Goal: Task Accomplishment & Management: Complete application form

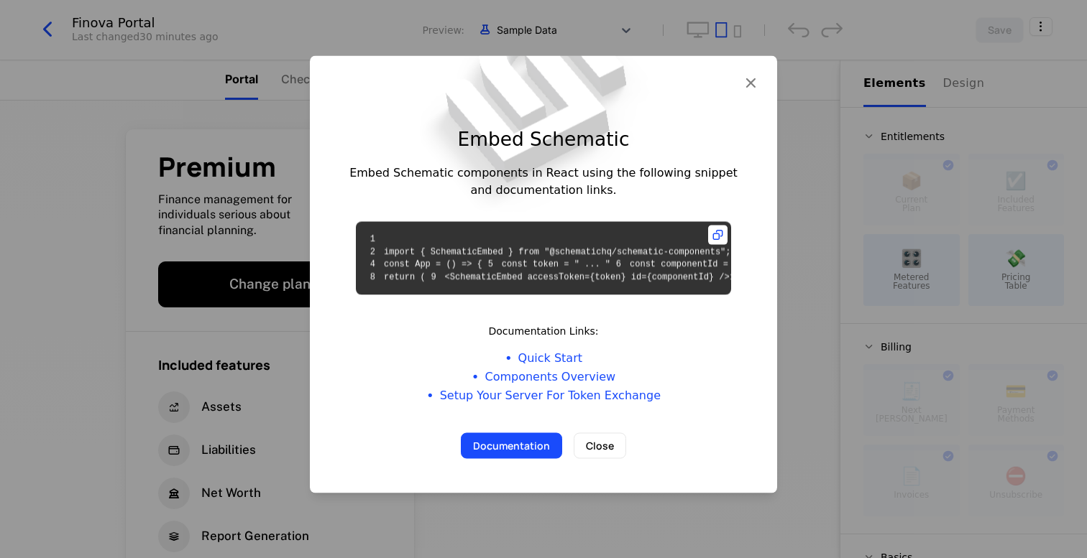
scroll to position [16, 0]
click at [549, 367] on link "Quick Start" at bounding box center [550, 358] width 64 height 17
click at [543, 386] on link "Components Overview" at bounding box center [549, 377] width 131 height 17
drag, startPoint x: 709, startPoint y: 279, endPoint x: 425, endPoint y: 273, distance: 284.6
click at [425, 273] on code "1 2 import { SchematicEmbed } from "@schematichq/schematic-components"; 3 4 con…" at bounding box center [604, 258] width 481 height 48
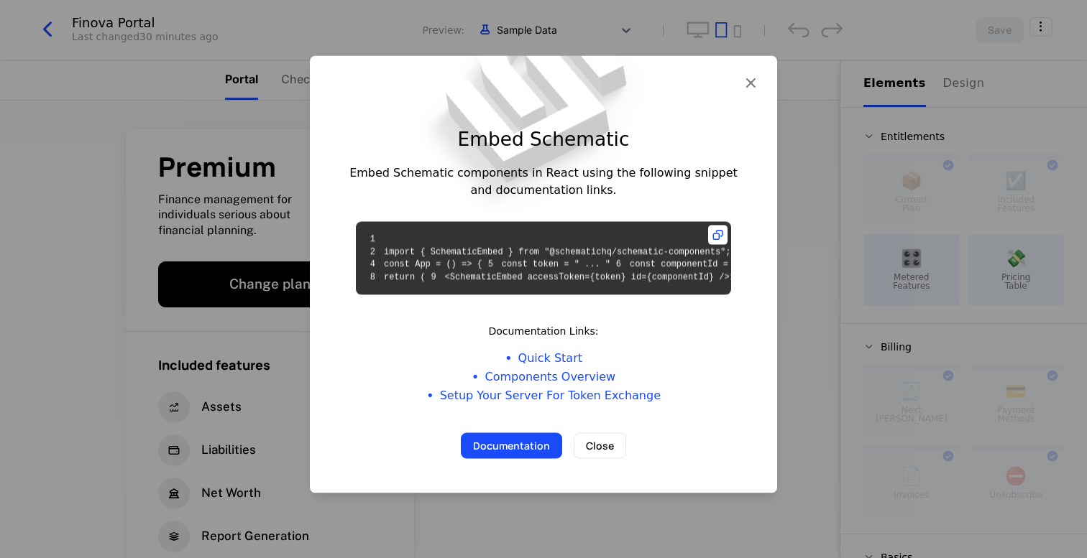
copy code "<SchematicEmbed accessToken={token} id={componentId} />"
drag, startPoint x: 612, startPoint y: 239, endPoint x: 416, endPoint y: 226, distance: 195.9
click at [416, 234] on code "1 2 import { SchematicEmbed } from "@schematichq/schematic-components"; 3 4 con…" at bounding box center [604, 258] width 481 height 48
copy code "const token = " ... " 6 const componentId = "cmpn_Ssr546gyFRC""
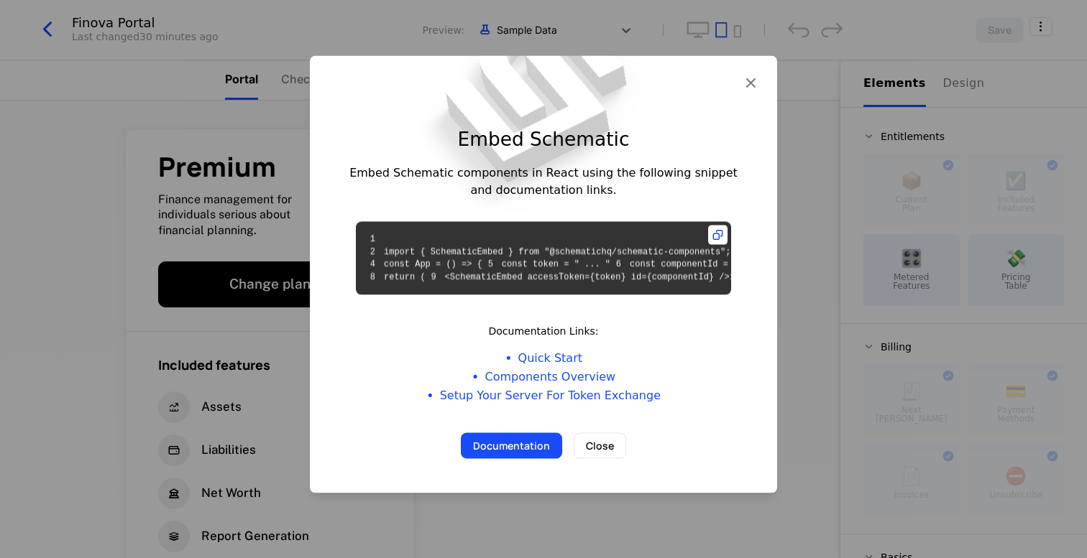
scroll to position [0, 30]
click at [721, 226] on icon at bounding box center [717, 235] width 19 height 19
click at [750, 73] on icon "button" at bounding box center [750, 82] width 19 height 19
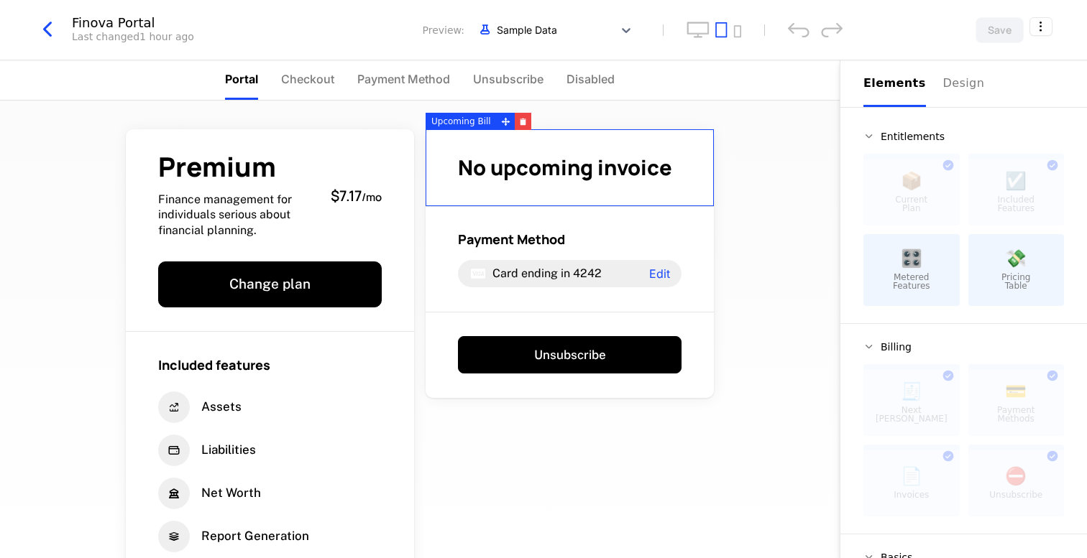
click at [55, 31] on icon "button" at bounding box center [47, 30] width 26 height 26
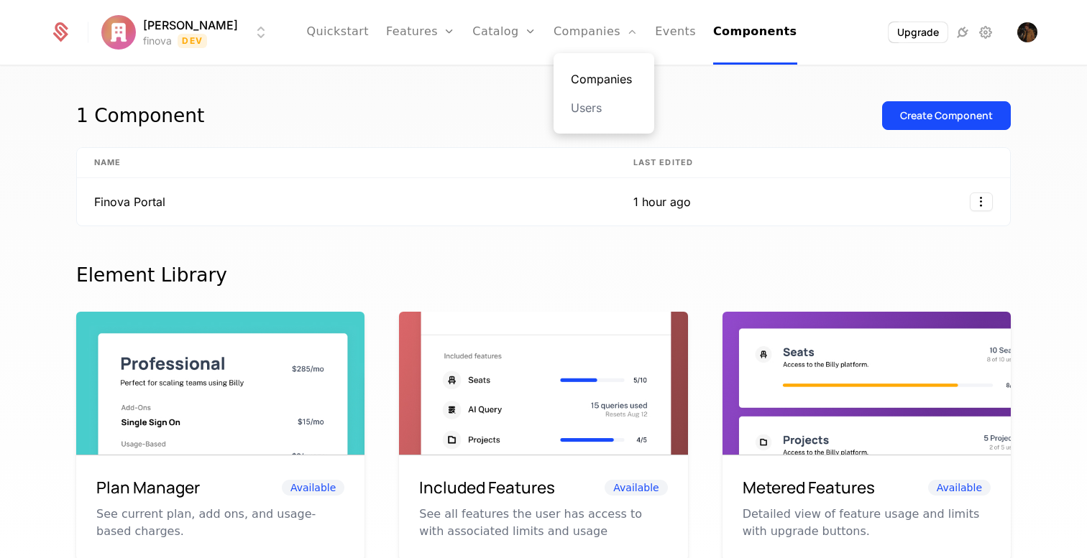
click at [579, 76] on link "Companies" at bounding box center [604, 78] width 66 height 17
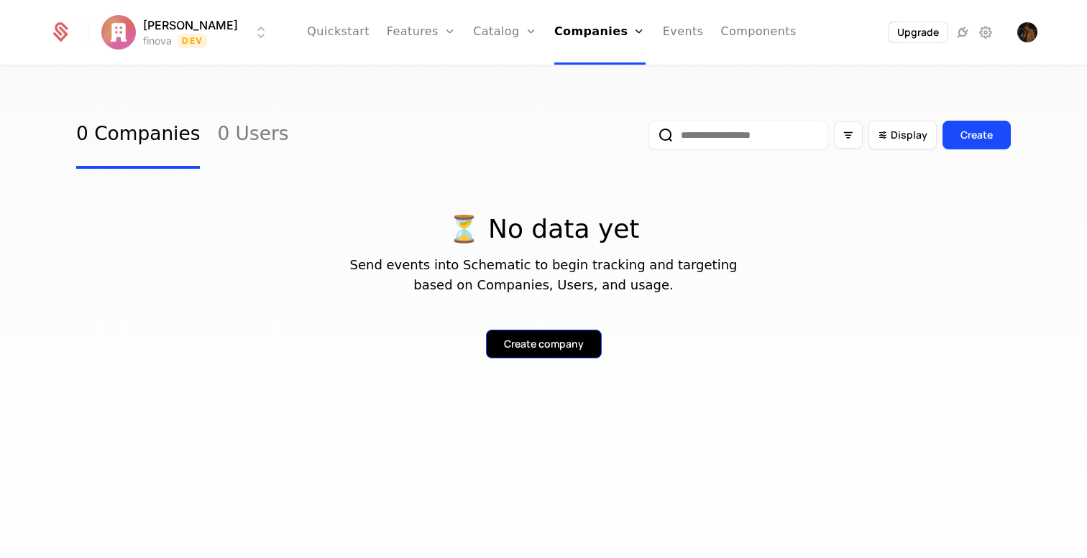
click at [527, 340] on div "Create company" at bounding box center [544, 344] width 80 height 14
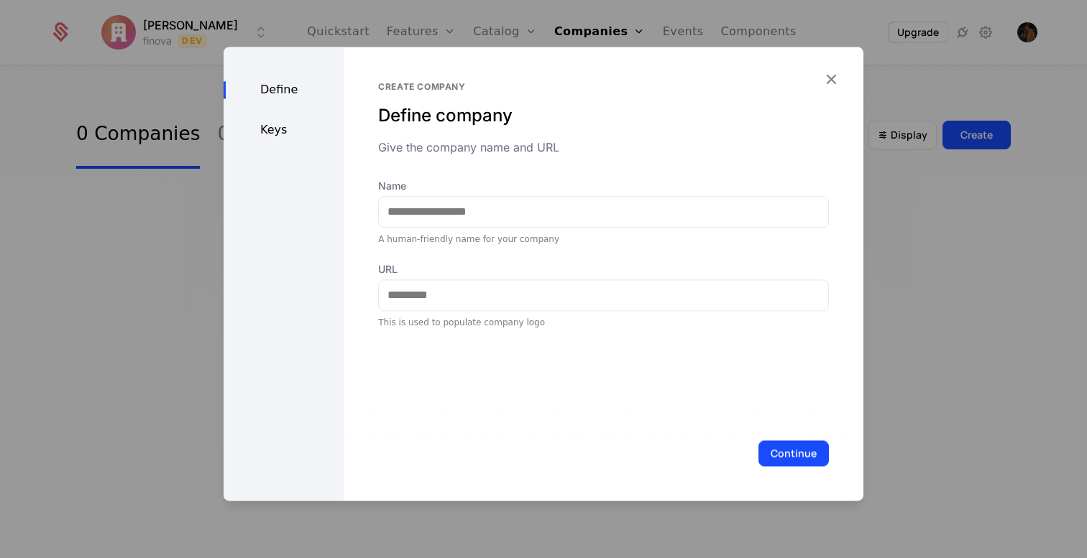
click at [272, 134] on div "Keys" at bounding box center [284, 129] width 120 height 17
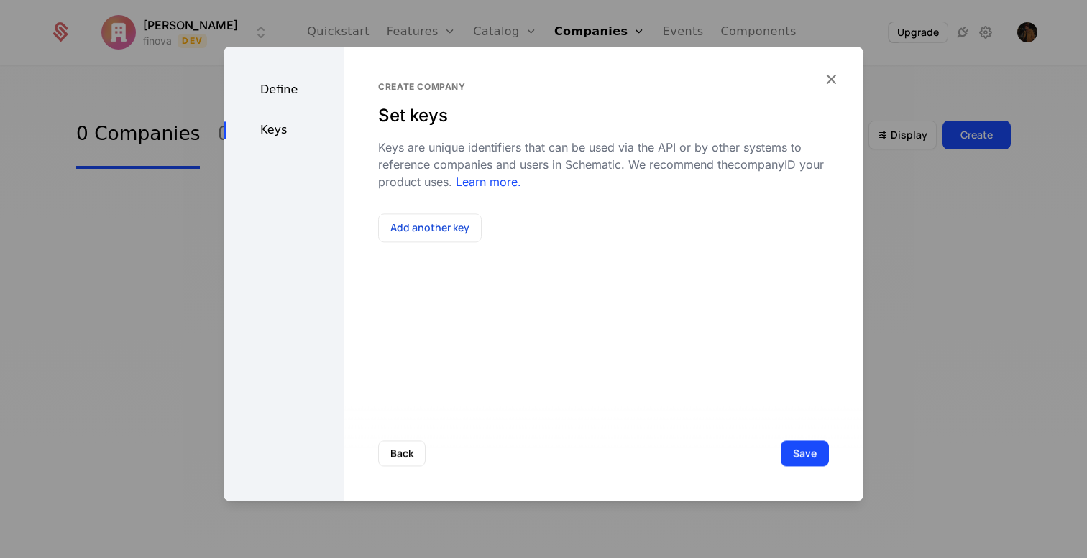
click at [275, 89] on div "Define" at bounding box center [284, 89] width 120 height 17
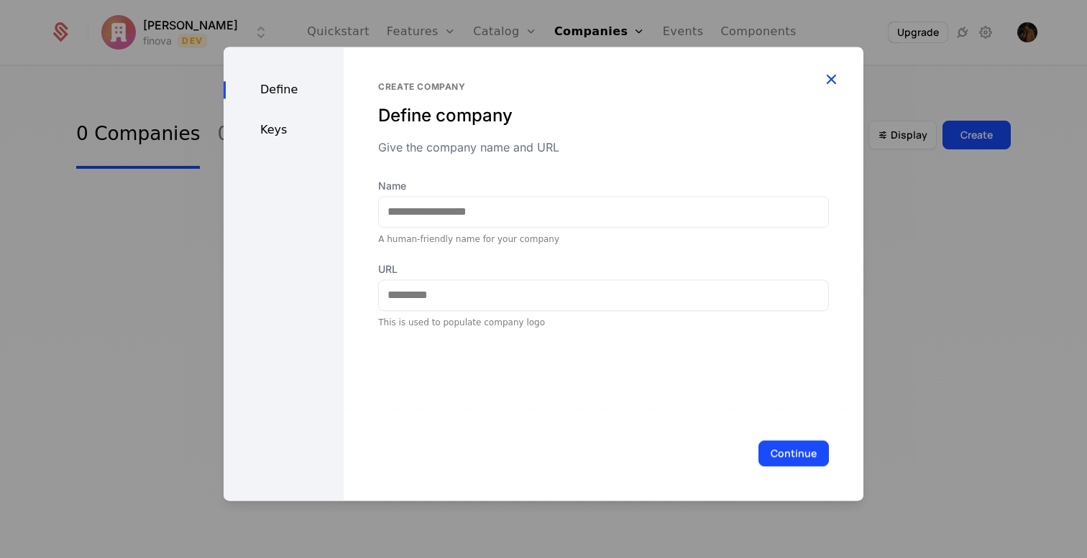
click at [830, 83] on icon "button" at bounding box center [830, 79] width 19 height 19
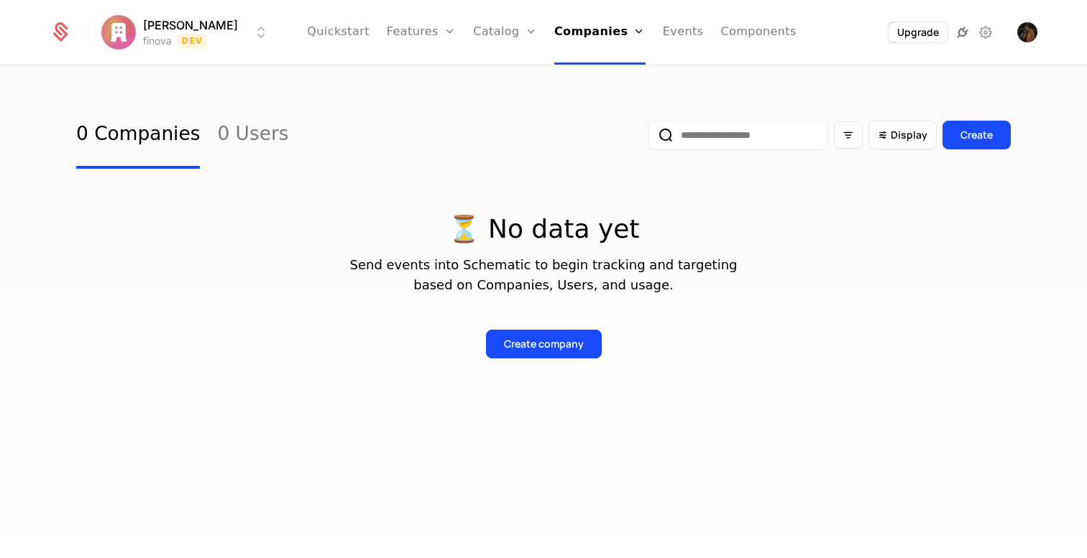
click at [961, 34] on icon at bounding box center [962, 32] width 17 height 17
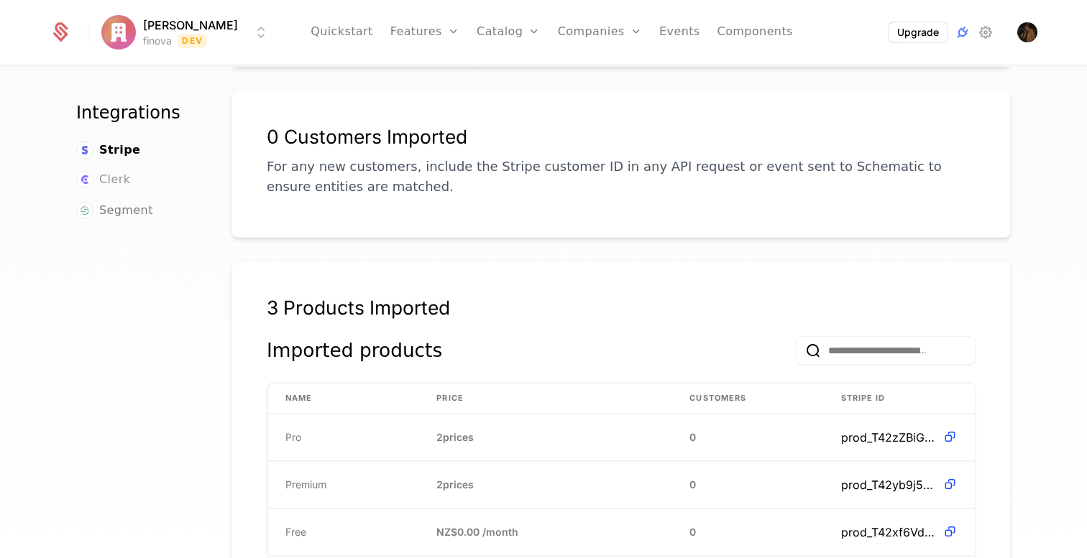
click at [126, 180] on span "Clerk" at bounding box center [114, 179] width 31 height 17
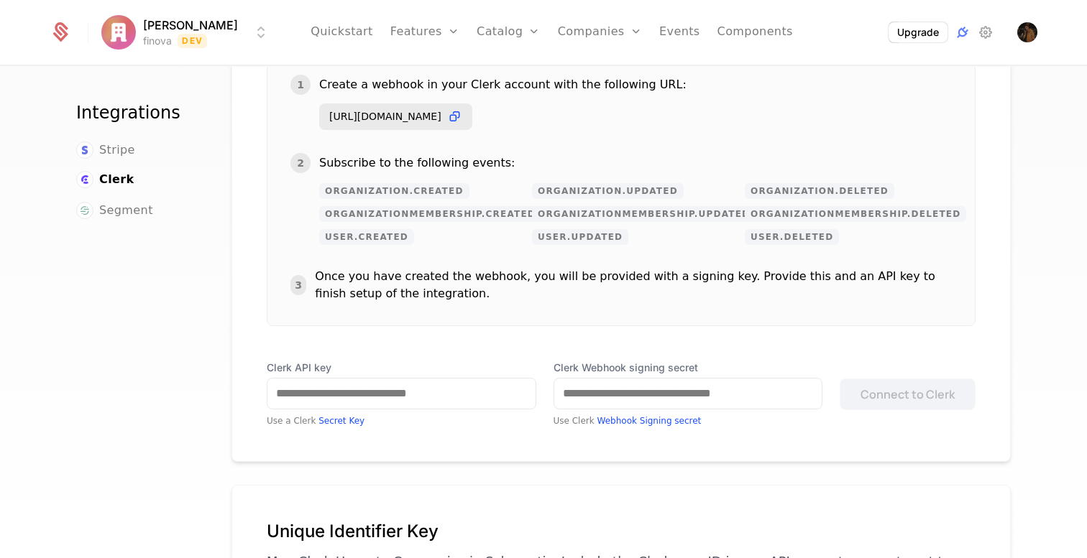
scroll to position [277, 0]
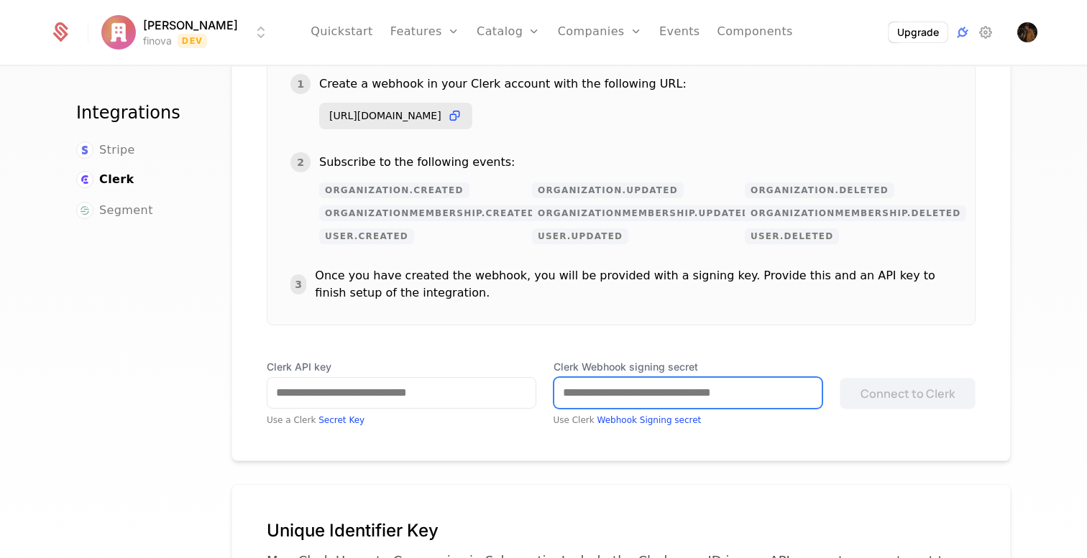
click at [602, 386] on input "Clerk Webhook signing secret" at bounding box center [688, 393] width 268 height 30
paste input "**********"
type input "**********"
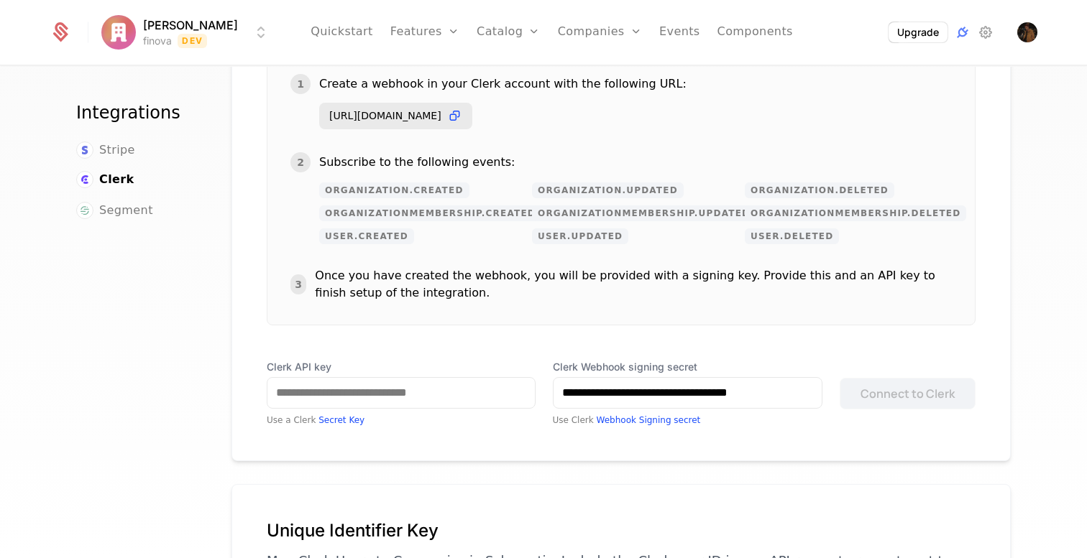
scroll to position [0, 0]
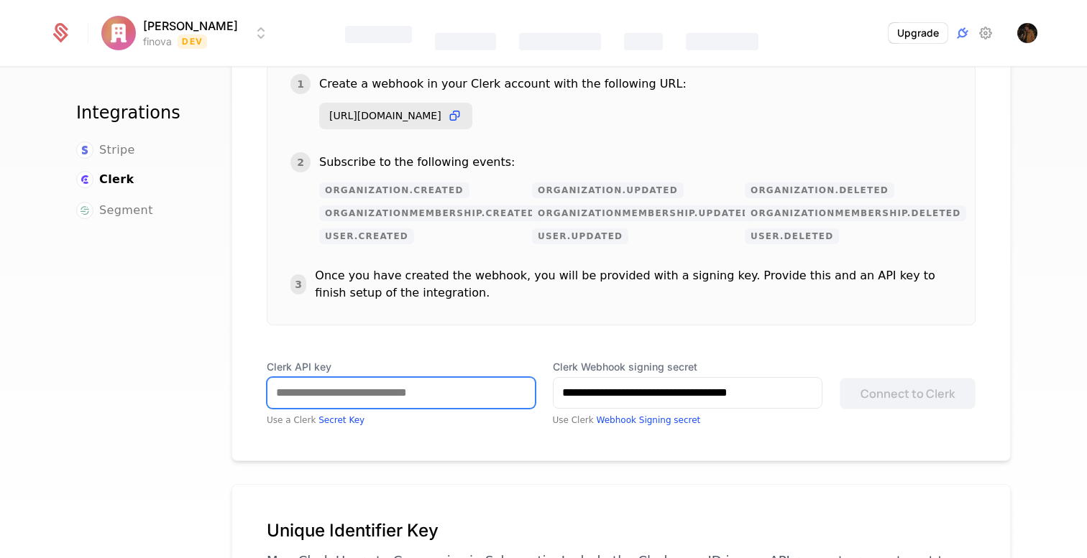
click at [410, 401] on input "Clerk API key" at bounding box center [400, 393] width 267 height 30
paste input "**********"
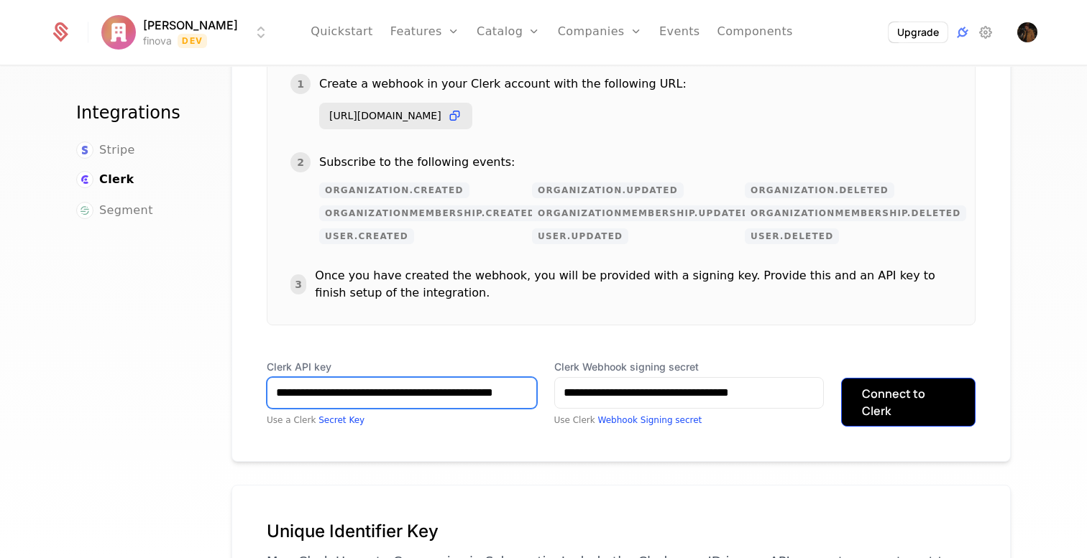
type input "**********"
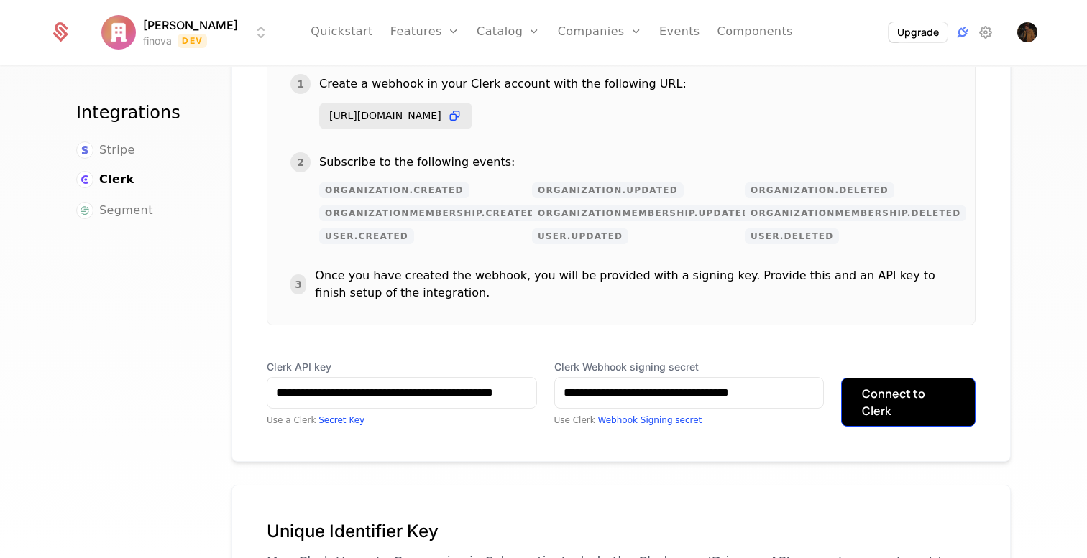
click at [914, 397] on button "Connect to Clerk" at bounding box center [908, 402] width 134 height 49
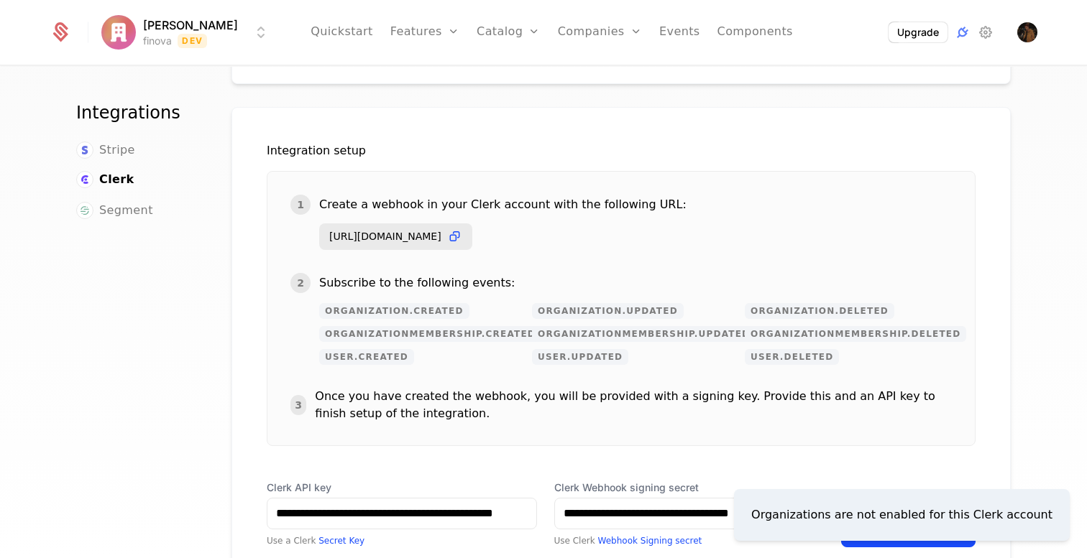
scroll to position [0, 0]
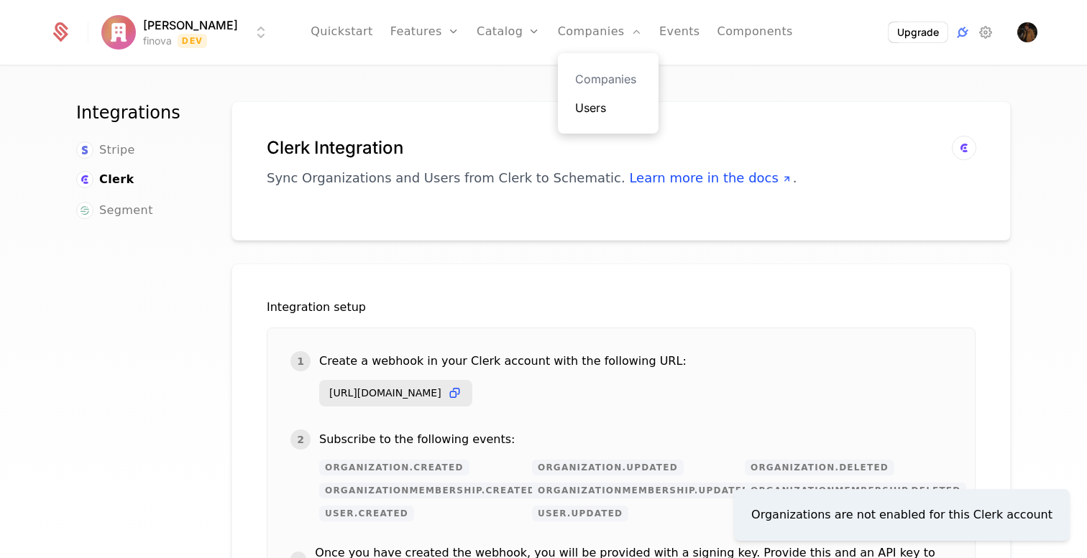
click at [581, 106] on link "Users" at bounding box center [608, 107] width 66 height 17
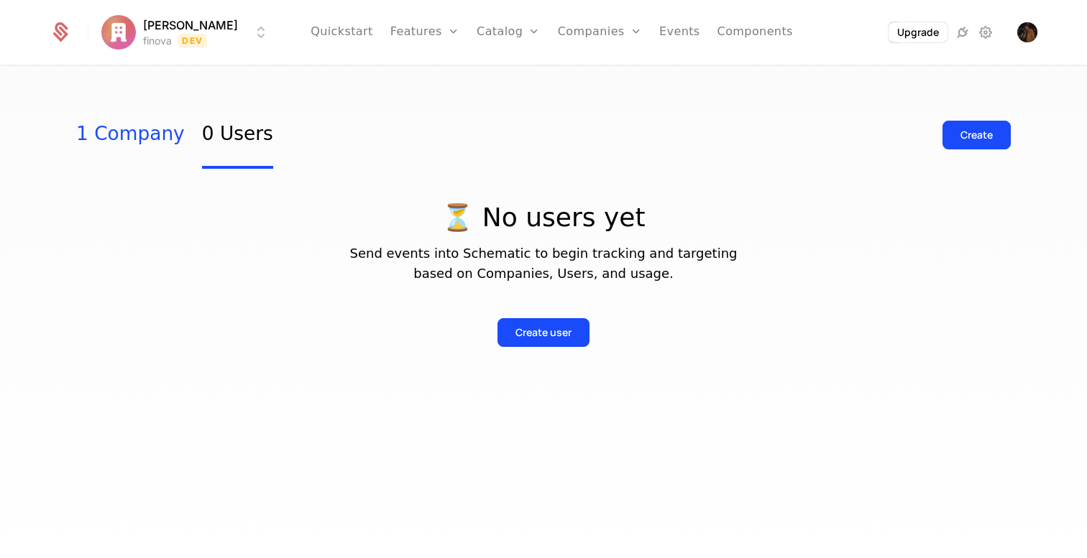
click at [144, 139] on link "1 Company" at bounding box center [130, 135] width 109 height 68
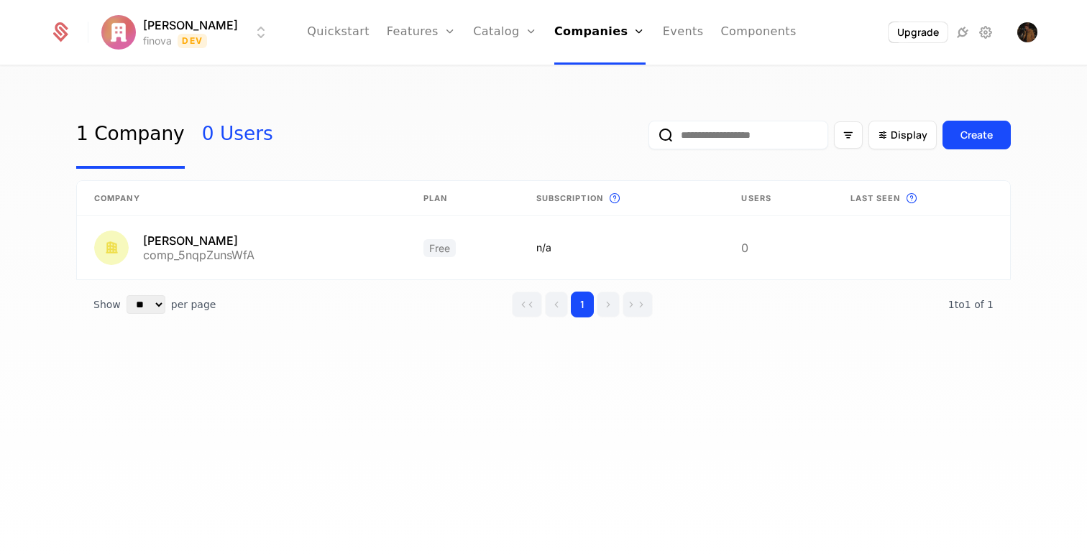
click at [224, 141] on link "0 Users" at bounding box center [237, 135] width 71 height 68
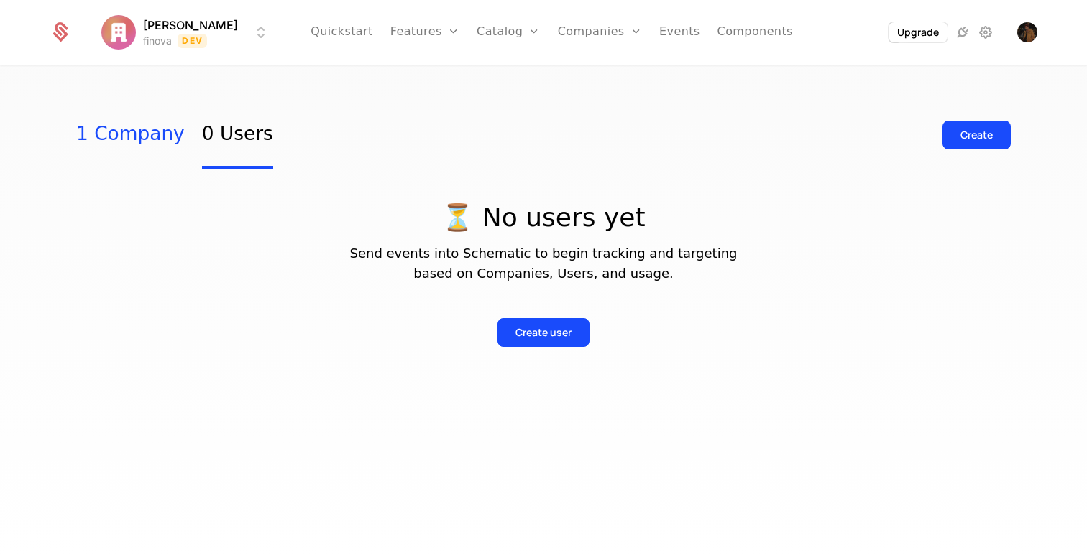
click at [133, 142] on link "1 Company" at bounding box center [130, 135] width 109 height 68
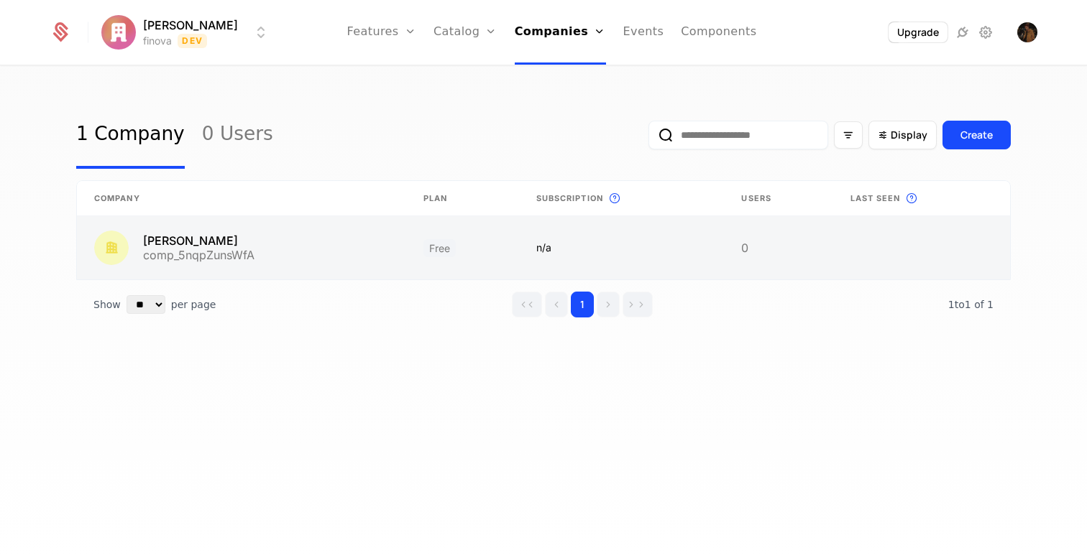
click at [824, 270] on link at bounding box center [778, 247] width 109 height 63
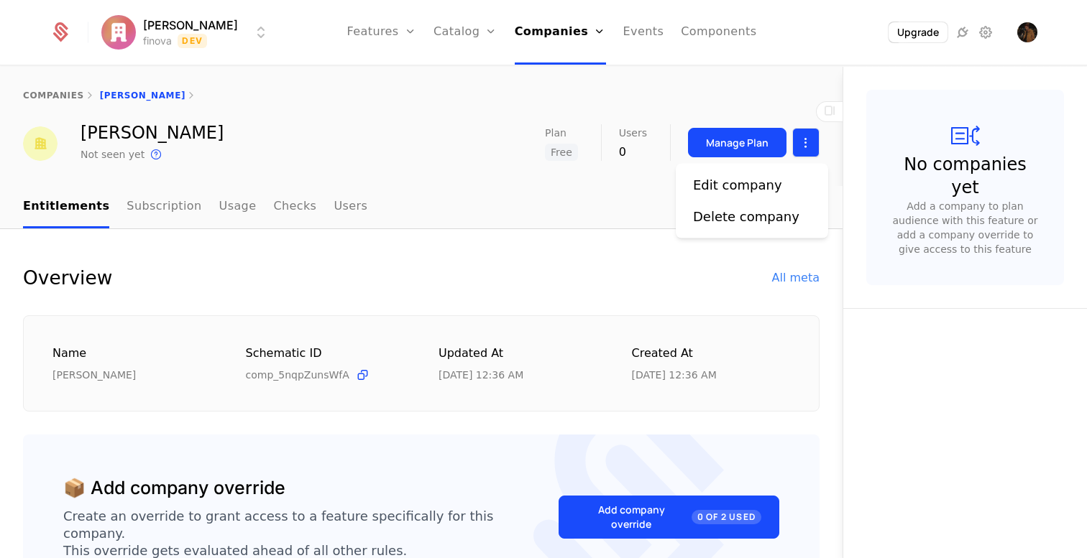
click at [807, 149] on html "[PERSON_NAME] finova Dev Features Features Flags Catalog Plans Add Ons Credits …" at bounding box center [543, 279] width 1087 height 558
click at [755, 225] on div "Delete company" at bounding box center [746, 217] width 106 height 20
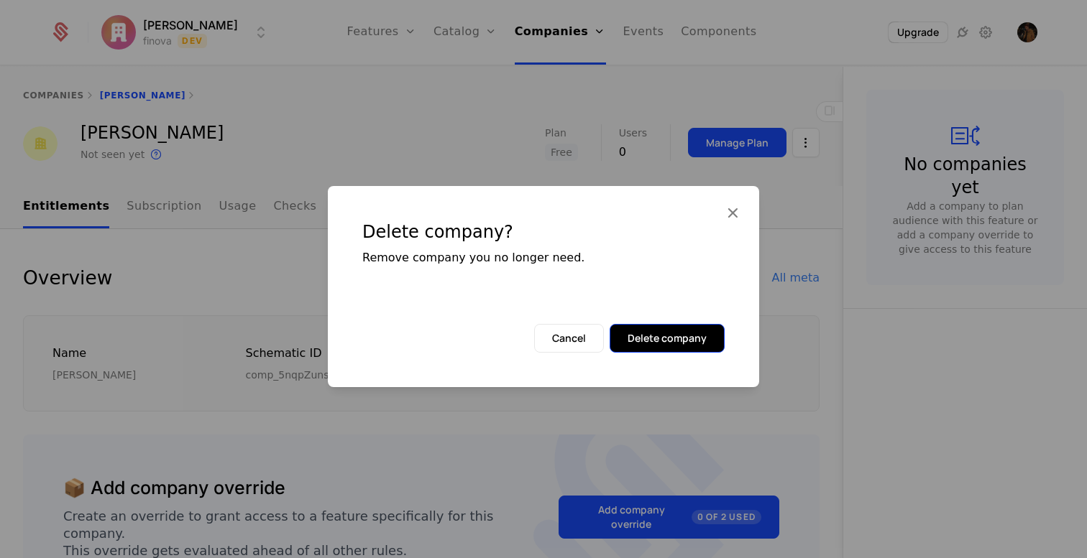
click at [658, 338] on button "Delete company" at bounding box center [666, 338] width 115 height 29
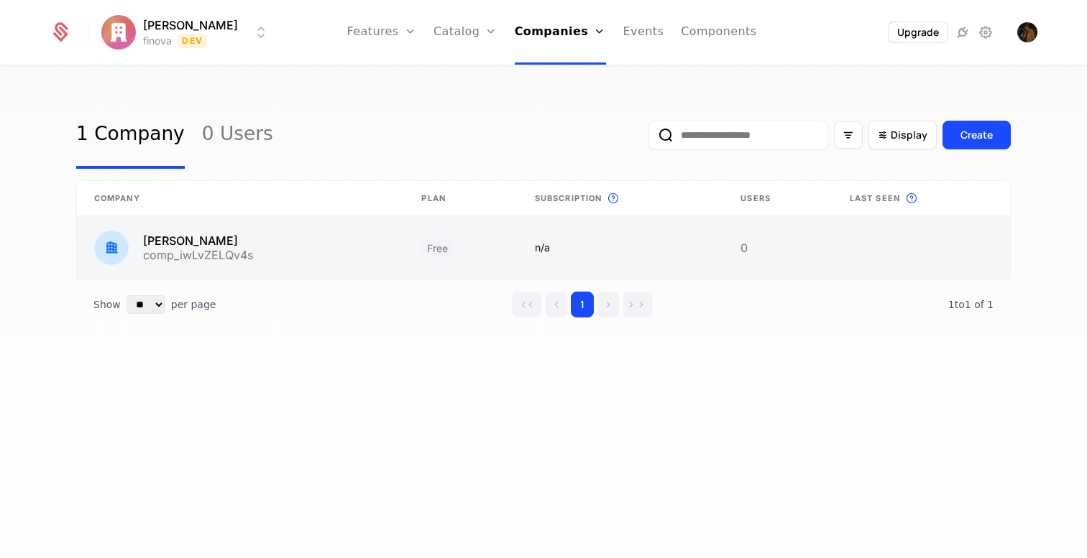
click at [517, 258] on link at bounding box center [620, 247] width 206 height 63
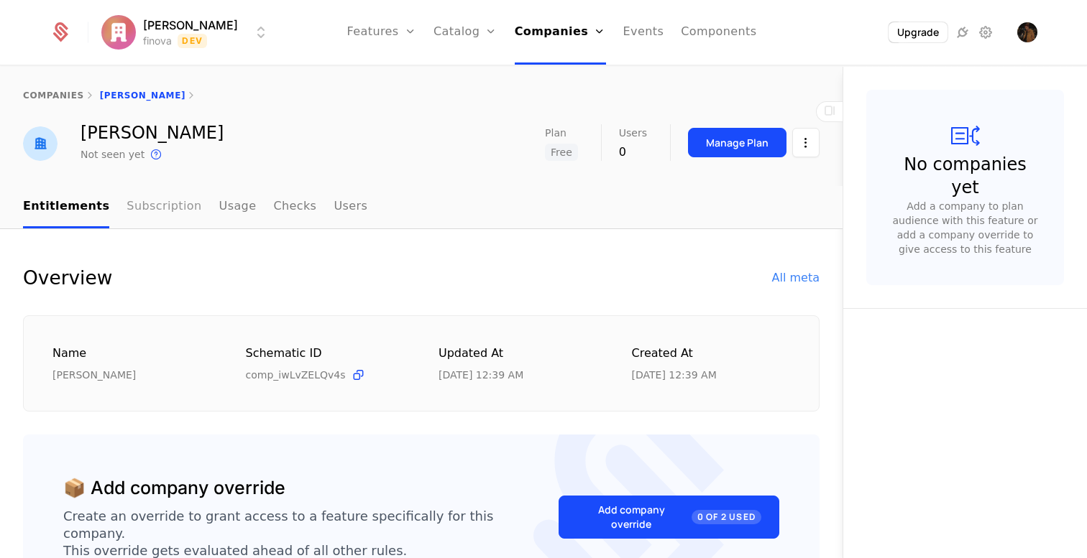
click at [169, 211] on link "Subscription" at bounding box center [163, 207] width 75 height 42
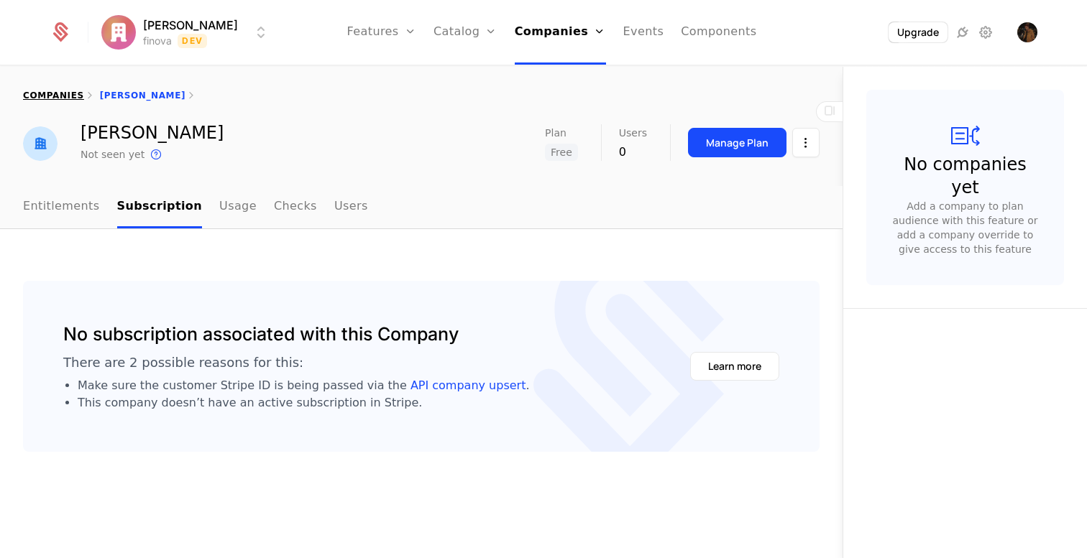
click at [60, 94] on link "companies" at bounding box center [53, 96] width 61 height 10
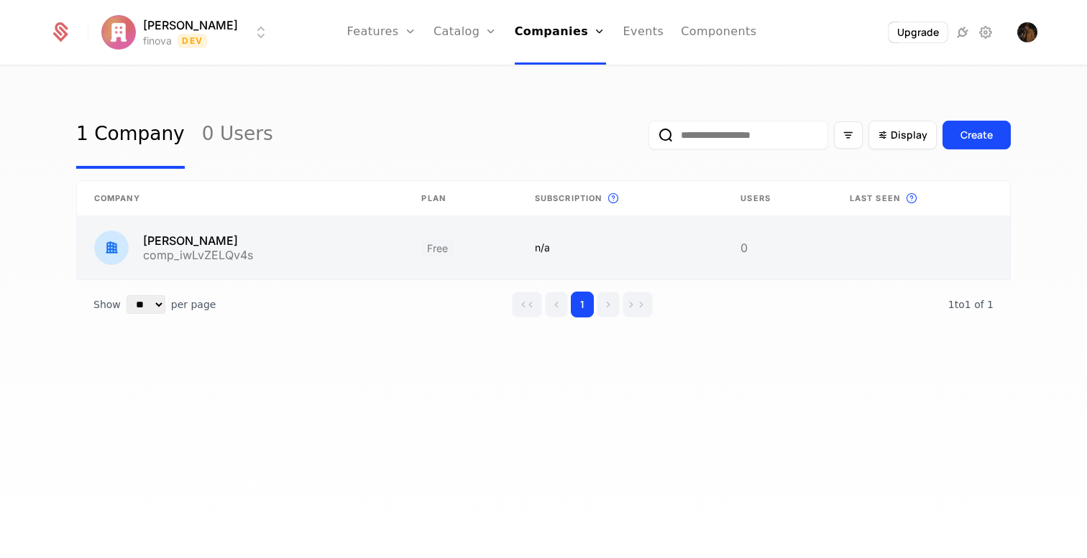
click at [258, 241] on link at bounding box center [240, 247] width 327 height 63
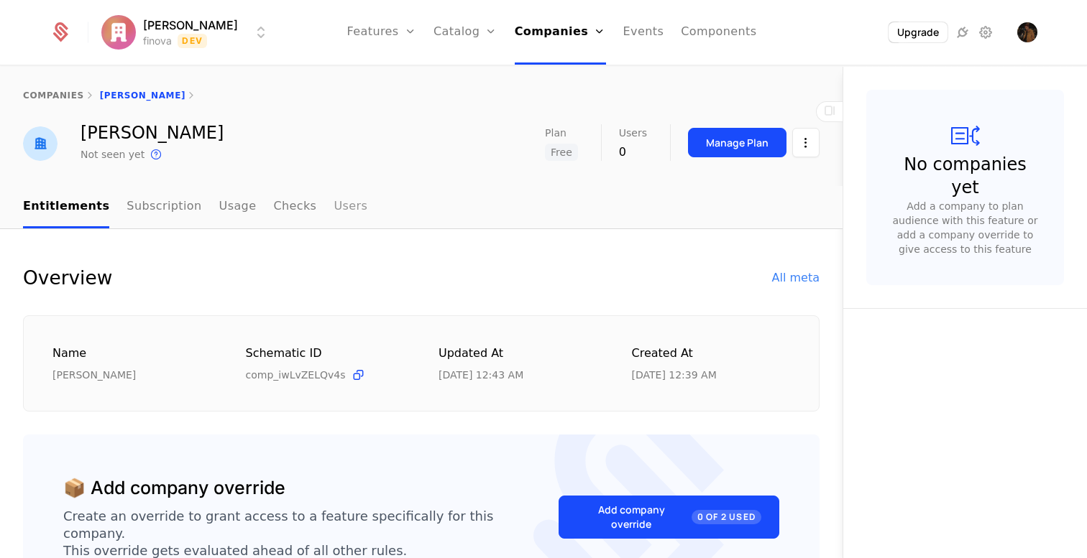
click at [336, 218] on link "Users" at bounding box center [350, 207] width 34 height 42
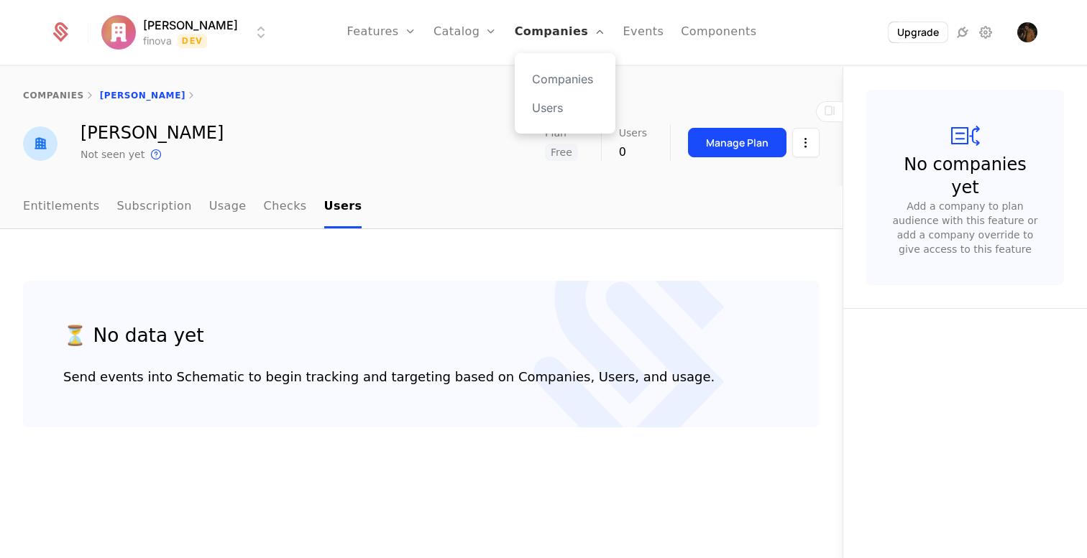
click at [538, 25] on link "Companies" at bounding box center [560, 32] width 91 height 65
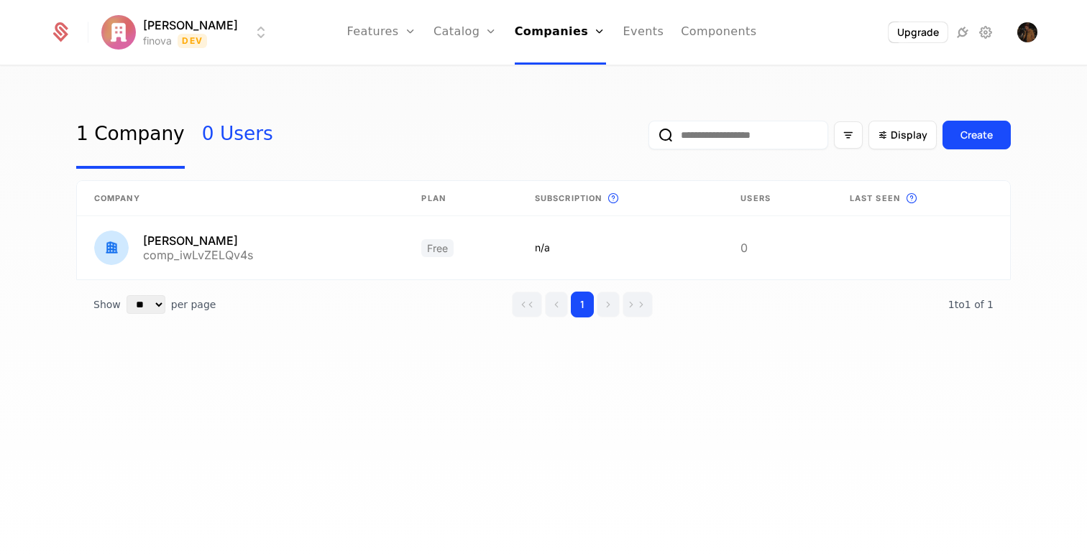
click at [226, 132] on link "0 Users" at bounding box center [237, 135] width 71 height 68
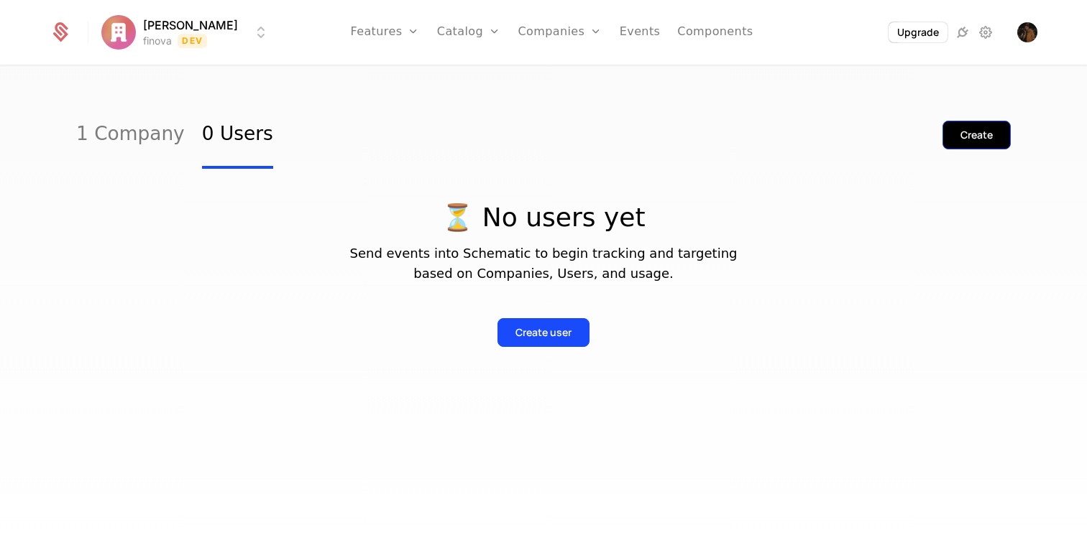
click at [980, 138] on div "Create" at bounding box center [976, 135] width 32 height 14
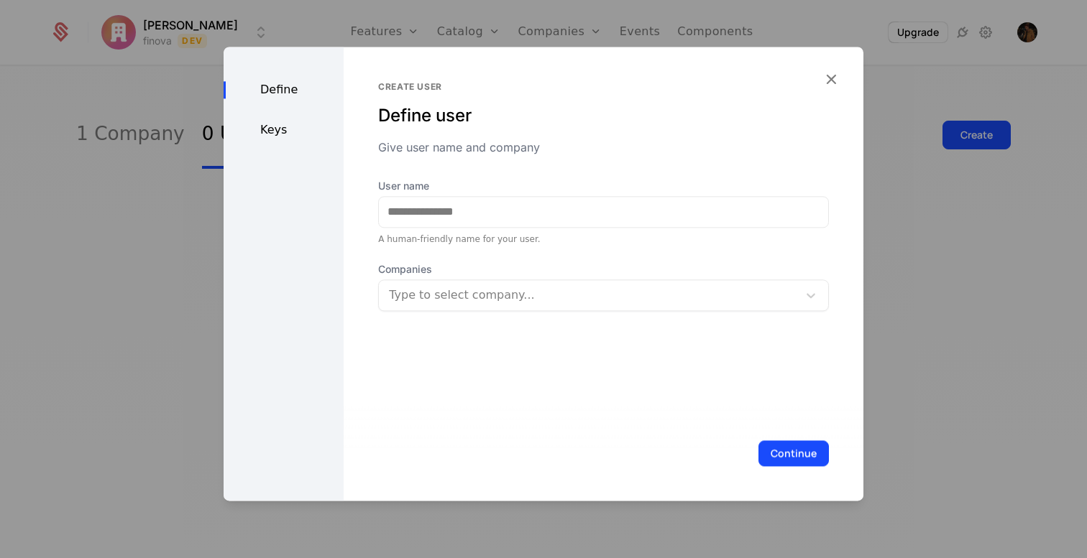
click at [280, 134] on div "Keys" at bounding box center [284, 129] width 120 height 17
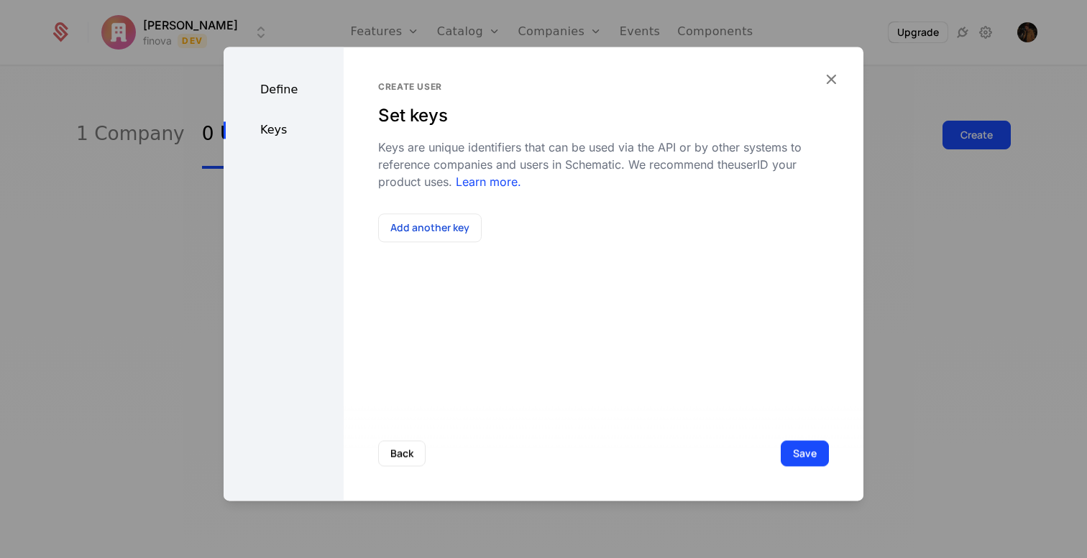
click at [282, 98] on div "Define" at bounding box center [284, 89] width 120 height 17
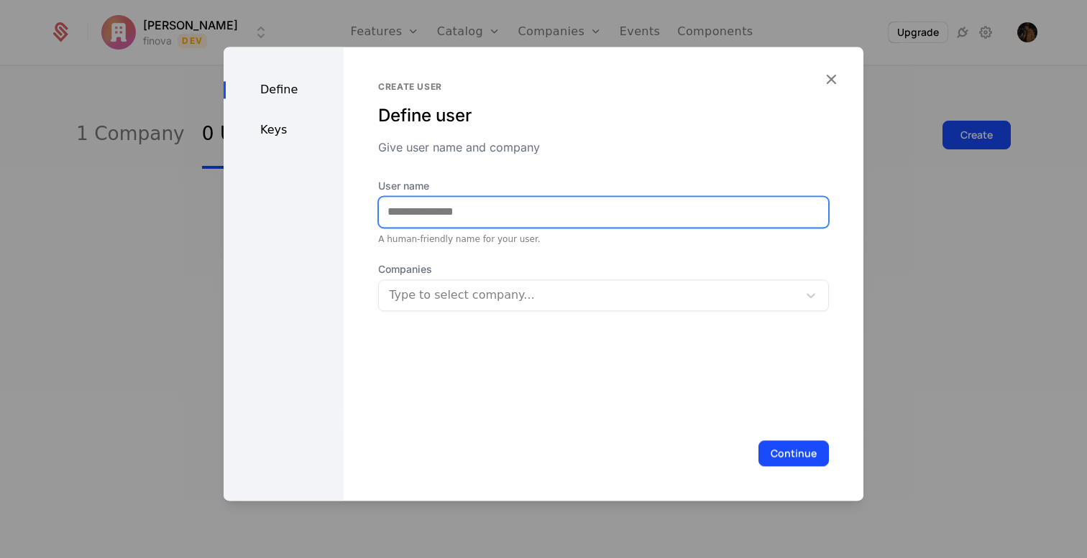
click at [467, 208] on input "User name" at bounding box center [603, 212] width 449 height 30
type input "**********"
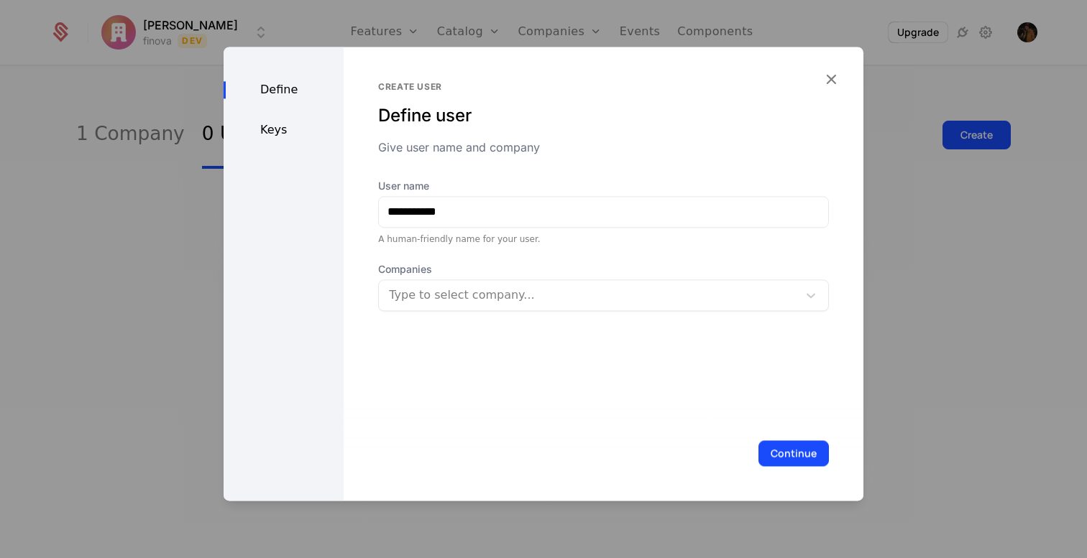
click at [461, 304] on div at bounding box center [589, 295] width 399 height 20
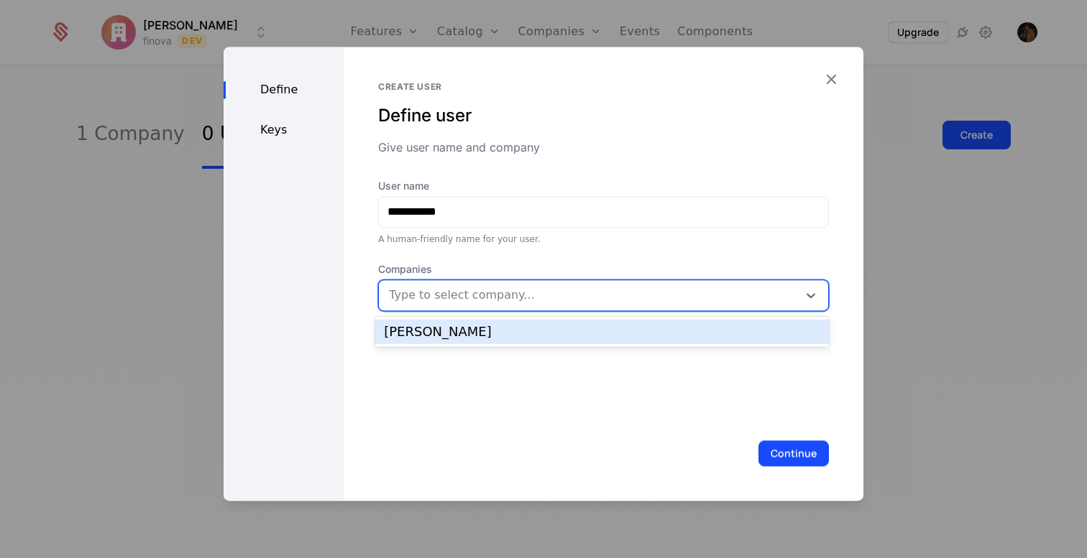
click at [456, 327] on div "[PERSON_NAME]" at bounding box center [602, 332] width 436 height 13
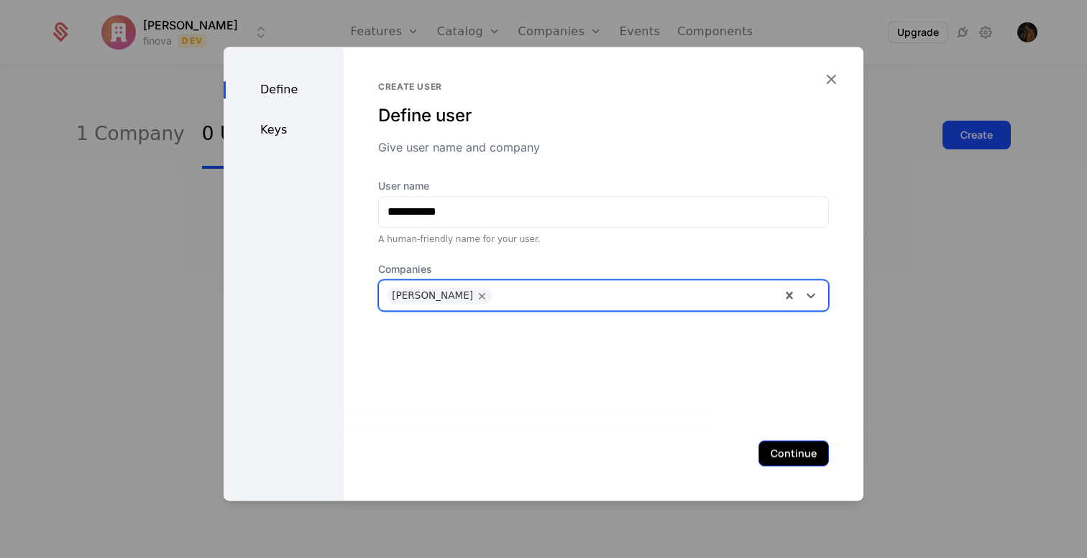
click at [789, 443] on button "Continue" at bounding box center [793, 454] width 70 height 26
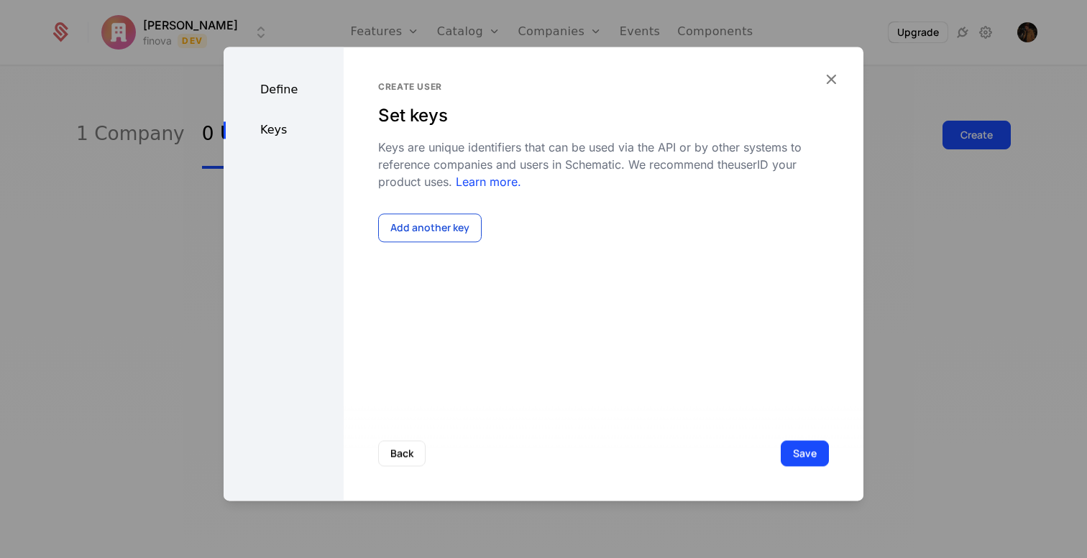
click at [429, 224] on button "Add another key" at bounding box center [429, 227] width 103 height 29
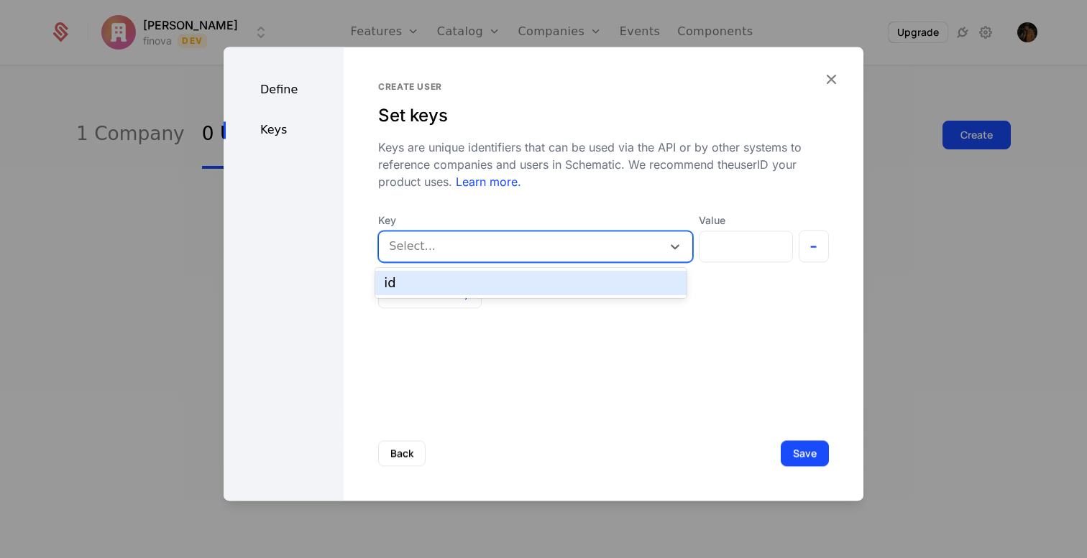
click at [548, 258] on div "Select..." at bounding box center [520, 247] width 283 height 26
click at [526, 284] on div "id" at bounding box center [531, 283] width 294 height 13
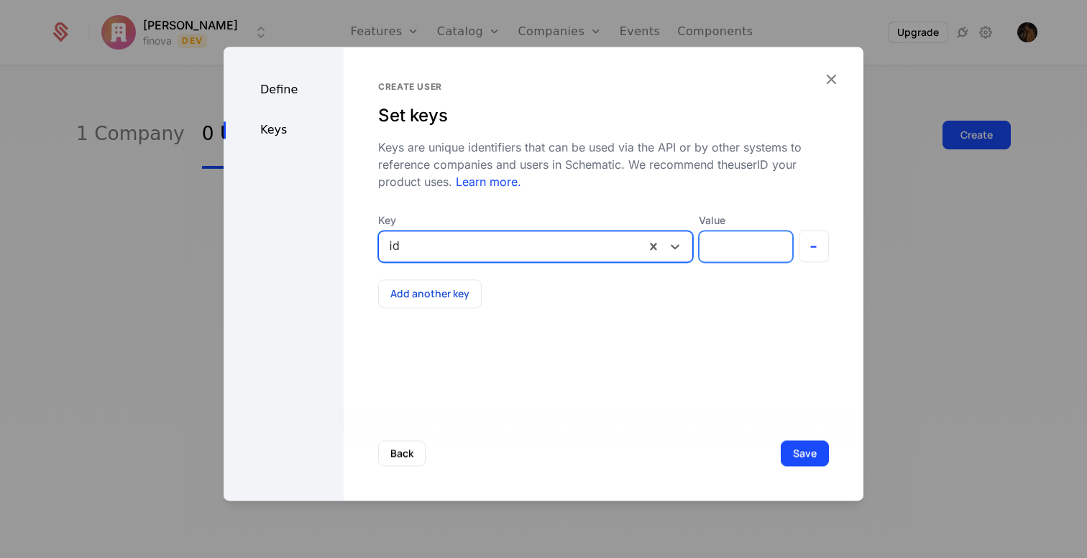
click at [731, 257] on input "Value" at bounding box center [745, 246] width 92 height 30
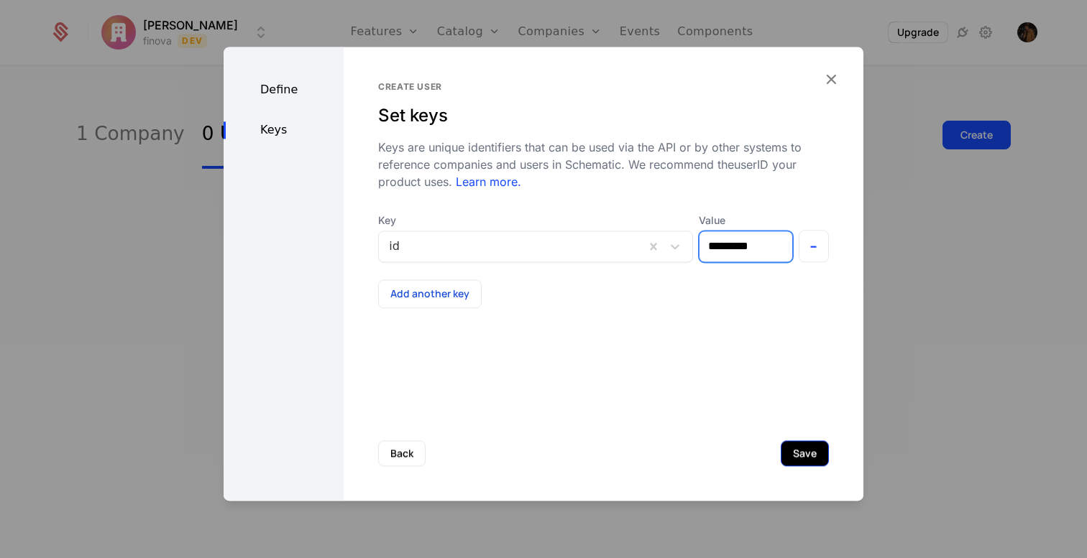
type input "*********"
click at [807, 451] on button "Save" at bounding box center [804, 454] width 48 height 26
